Goal: Find specific page/section: Find specific page/section

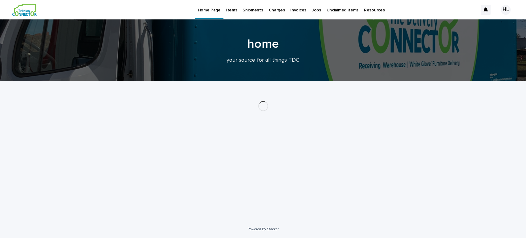
click at [290, 10] on p "Invoices" at bounding box center [298, 6] width 16 height 13
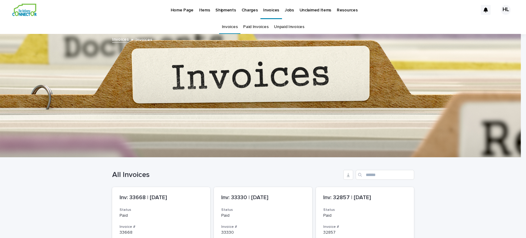
click at [286, 10] on p "Jobs" at bounding box center [289, 6] width 9 height 13
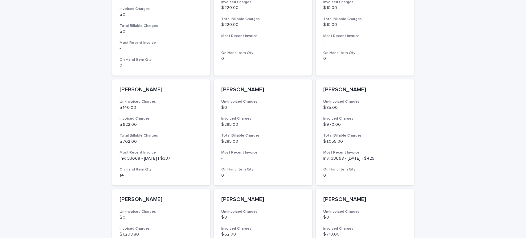
scroll to position [448, 0]
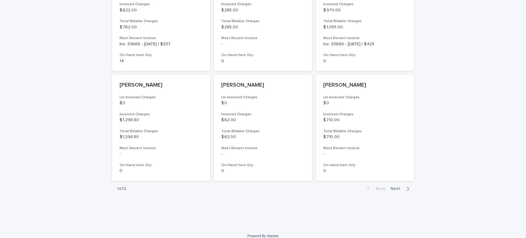
click at [391, 186] on span "Next" at bounding box center [397, 188] width 14 height 4
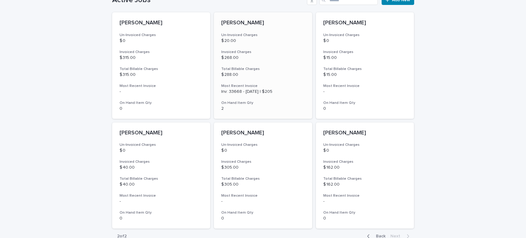
scroll to position [173, 0]
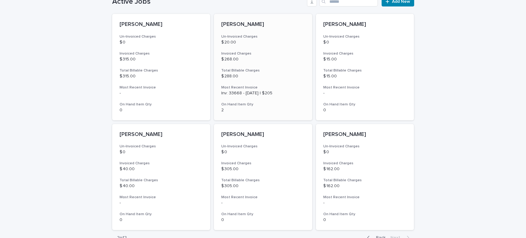
click at [264, 47] on div "[PERSON_NAME] Un-Invoiced Charges $ 20.00 Invoiced Charges $ 268.00 Total Billa…" at bounding box center [263, 67] width 98 height 106
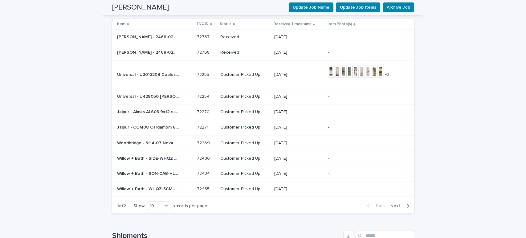
scroll to position [657, 0]
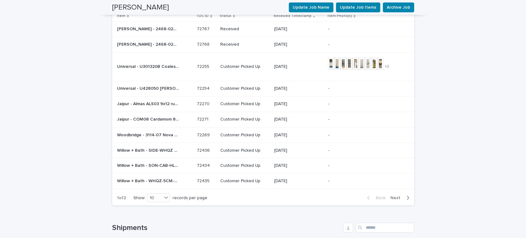
click at [400, 195] on button "Next" at bounding box center [401, 198] width 26 height 6
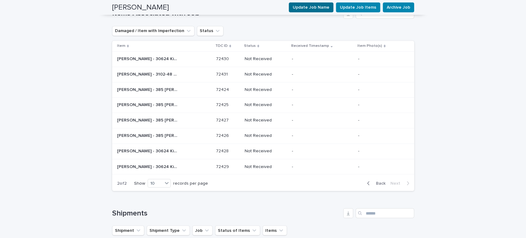
scroll to position [638, 0]
